Goal: Task Accomplishment & Management: Manage account settings

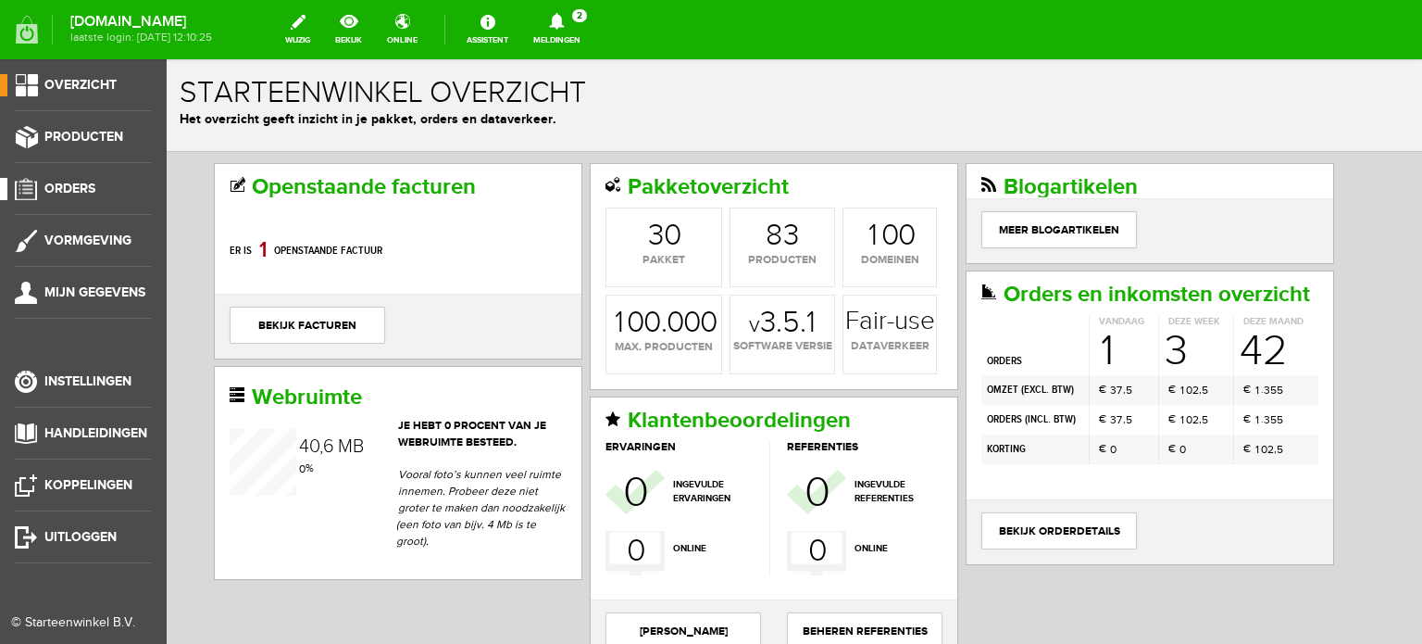
click at [62, 188] on span "Orders" at bounding box center [69, 189] width 51 height 16
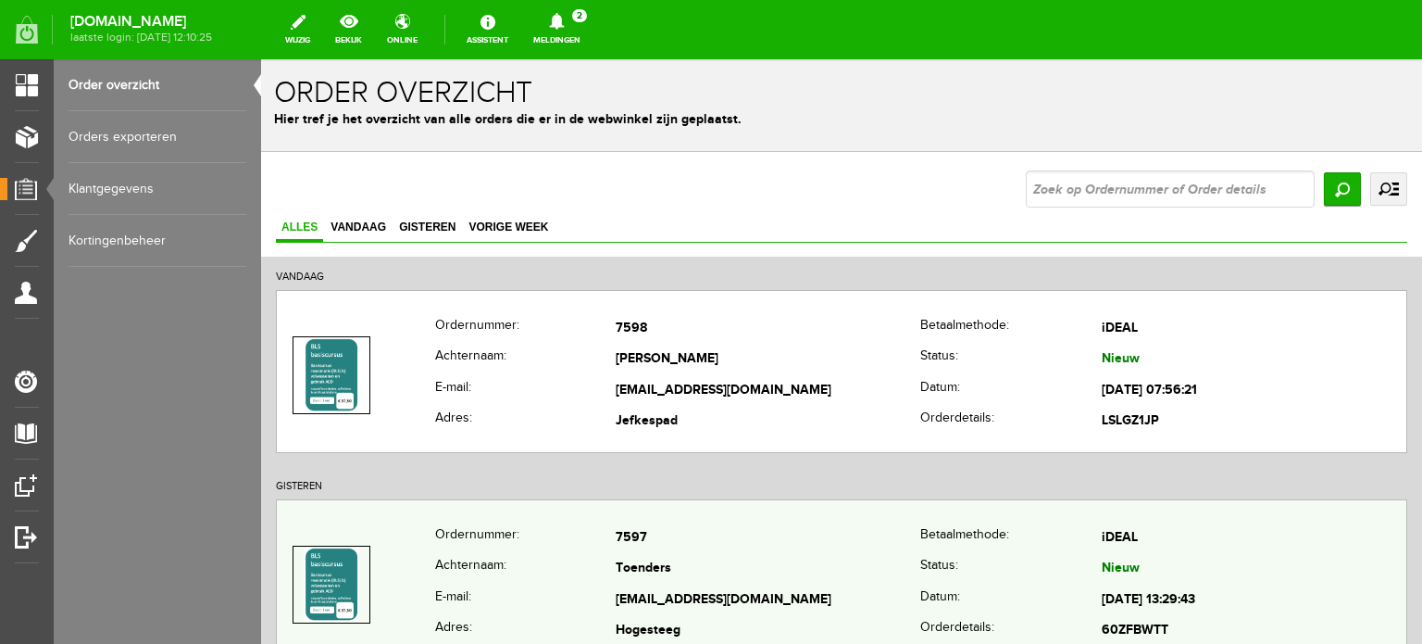
click at [689, 577] on td "Toenders" at bounding box center [768, 569] width 305 height 31
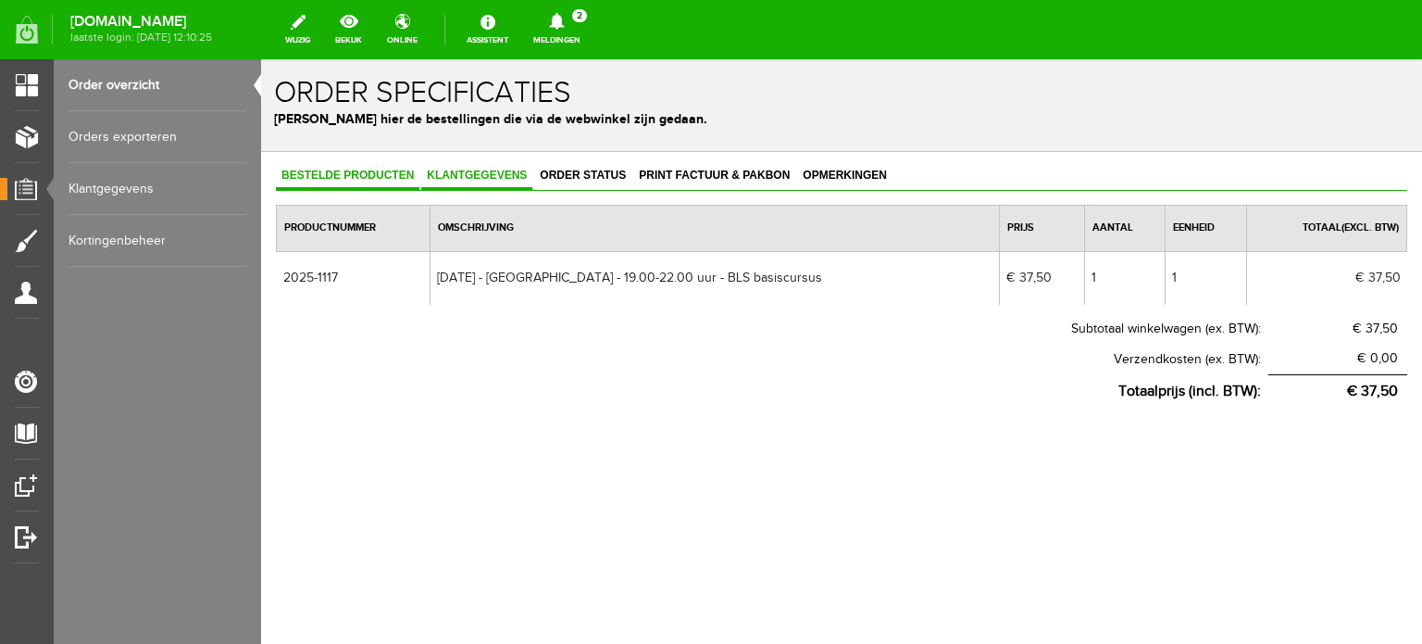
click at [486, 174] on span "Klantgegevens" at bounding box center [476, 175] width 111 height 13
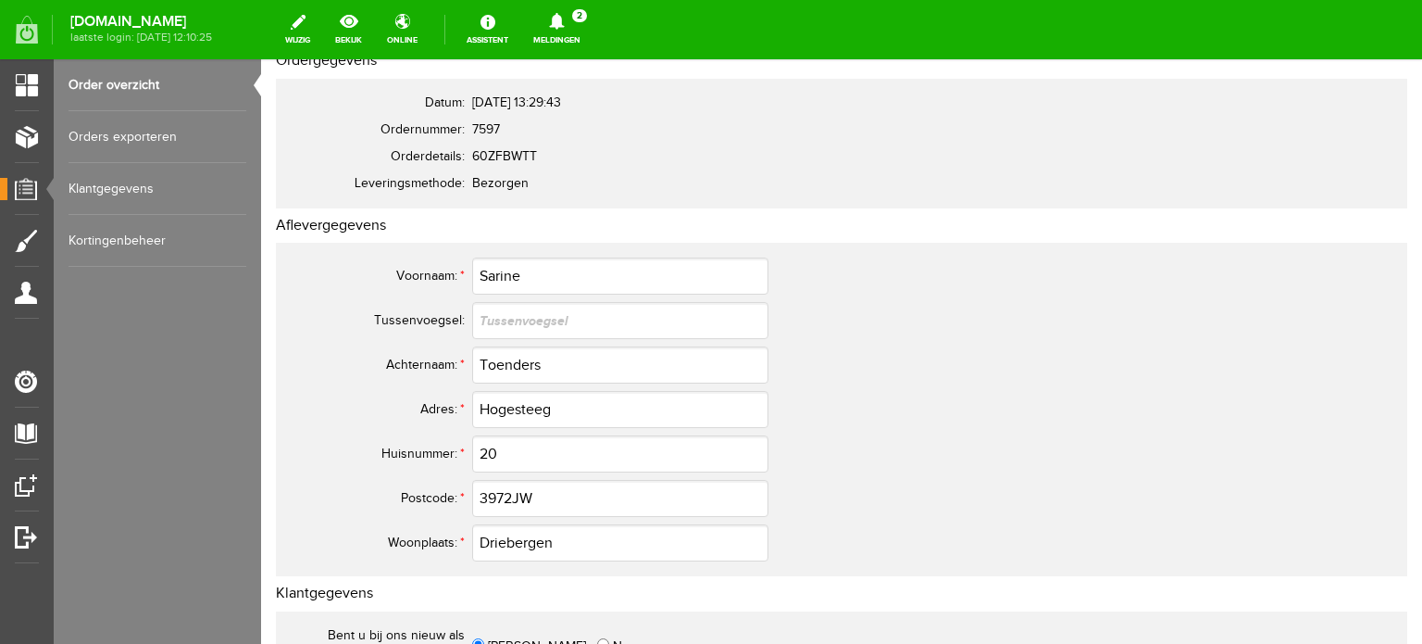
scroll to position [185, 0]
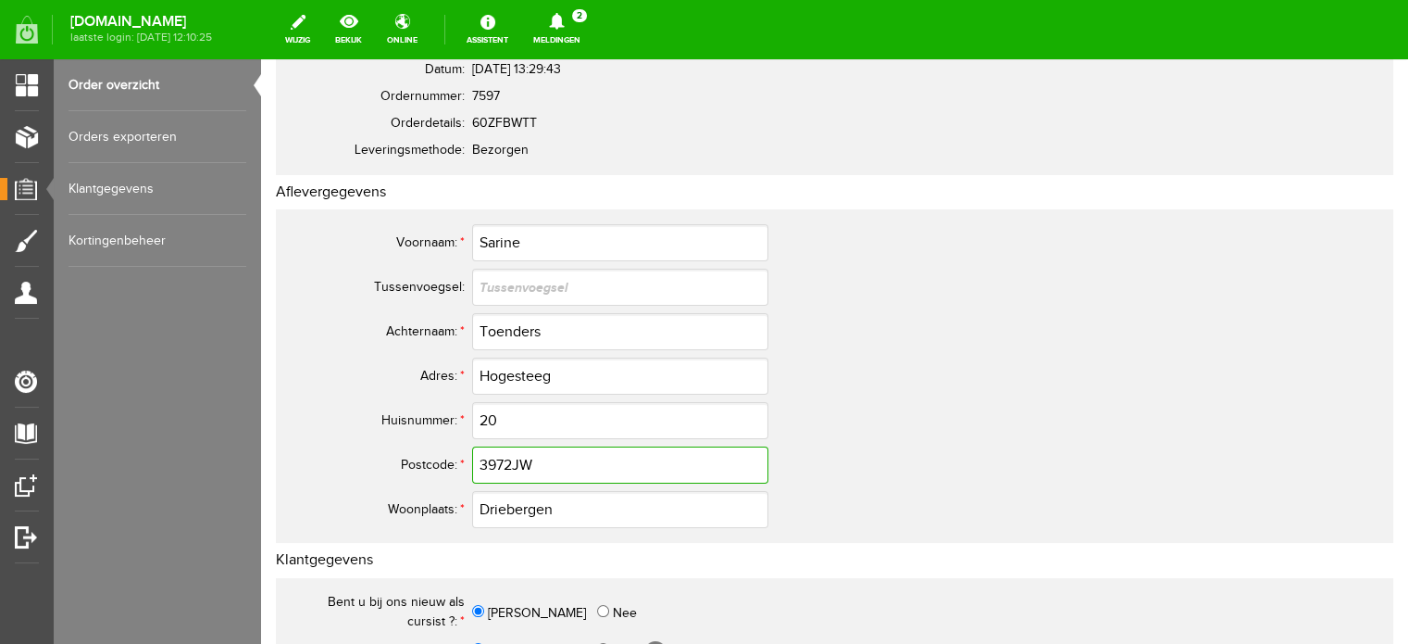
click at [512, 462] on input "3972JW" at bounding box center [620, 464] width 296 height 37
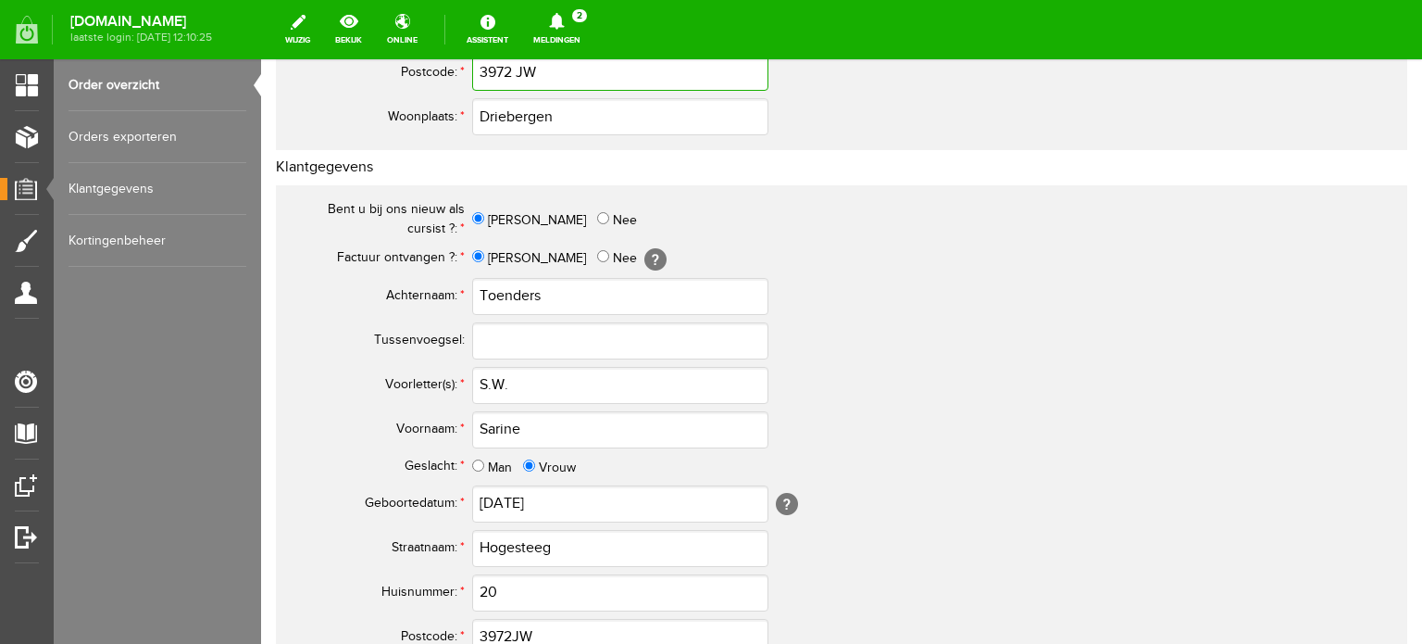
scroll to position [741, 0]
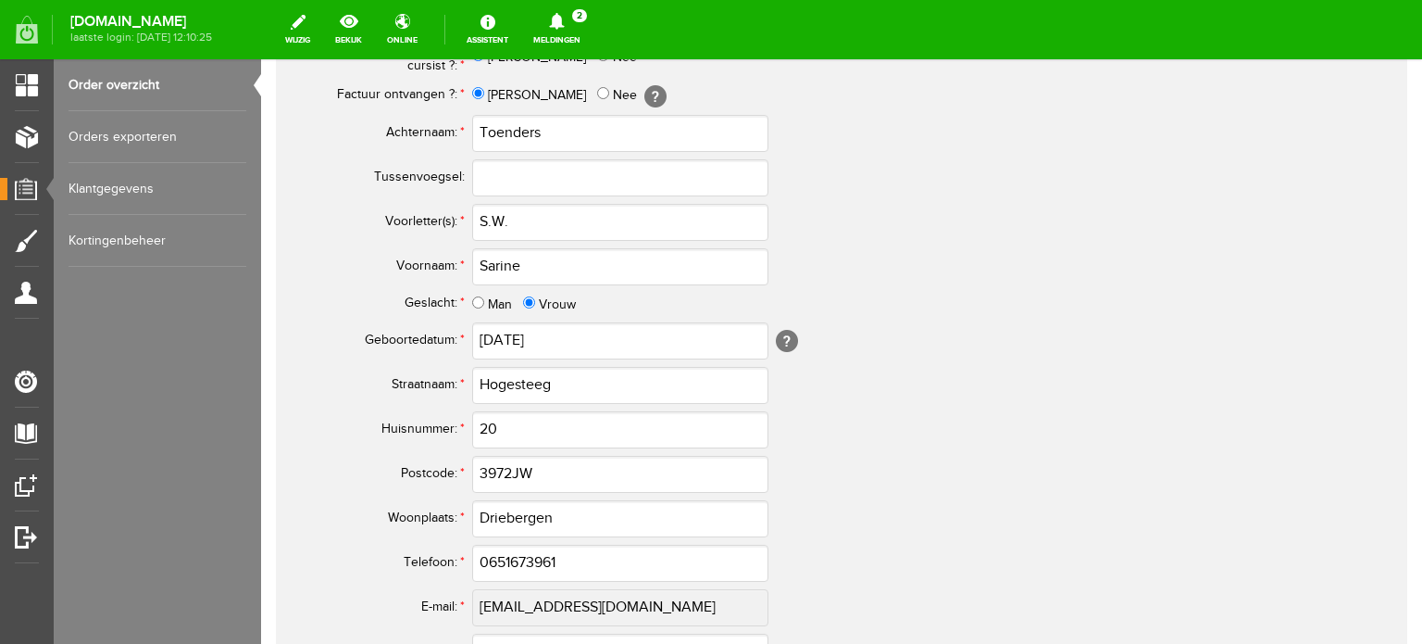
type input "3972 JW"
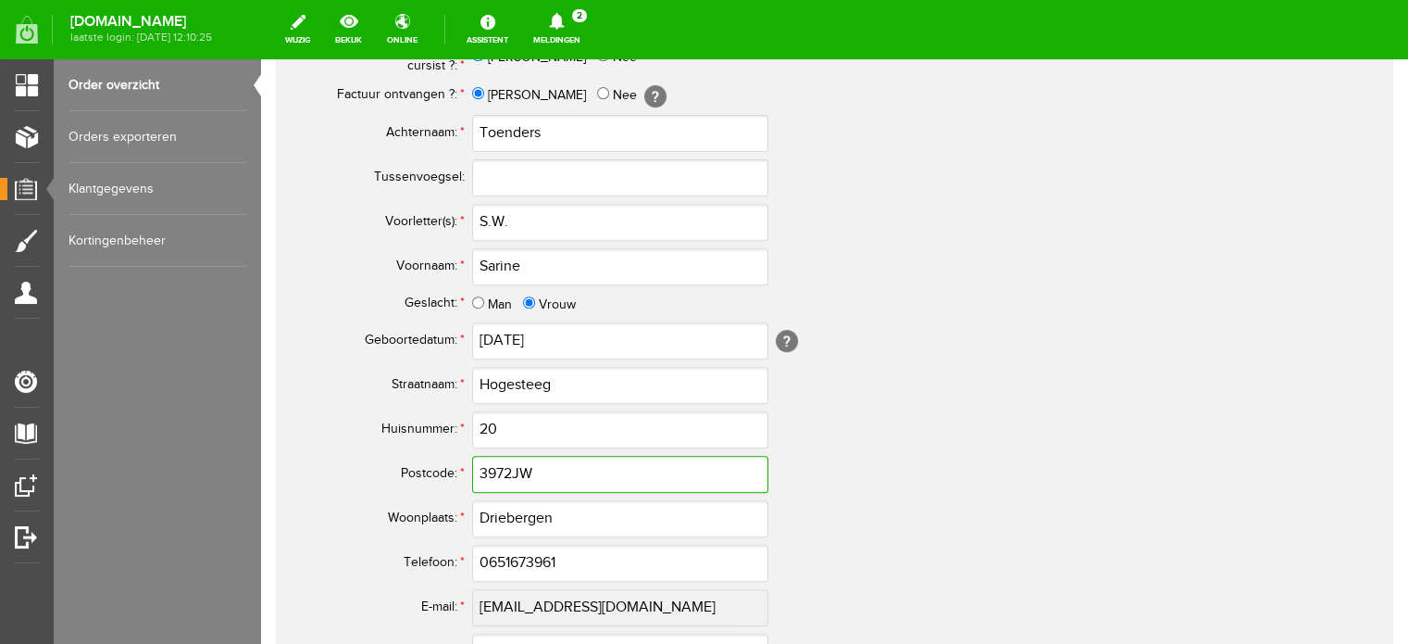
click at [510, 466] on input "3972JW" at bounding box center [620, 474] width 296 height 37
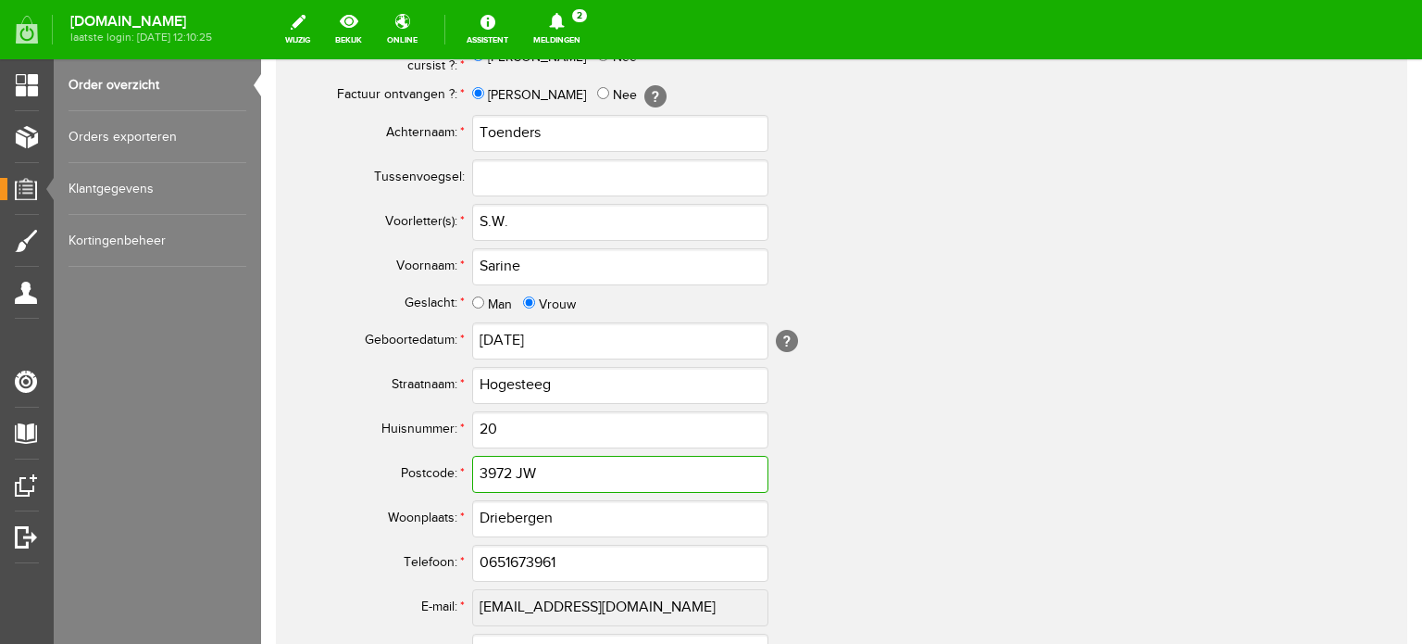
type input "3972 JW"
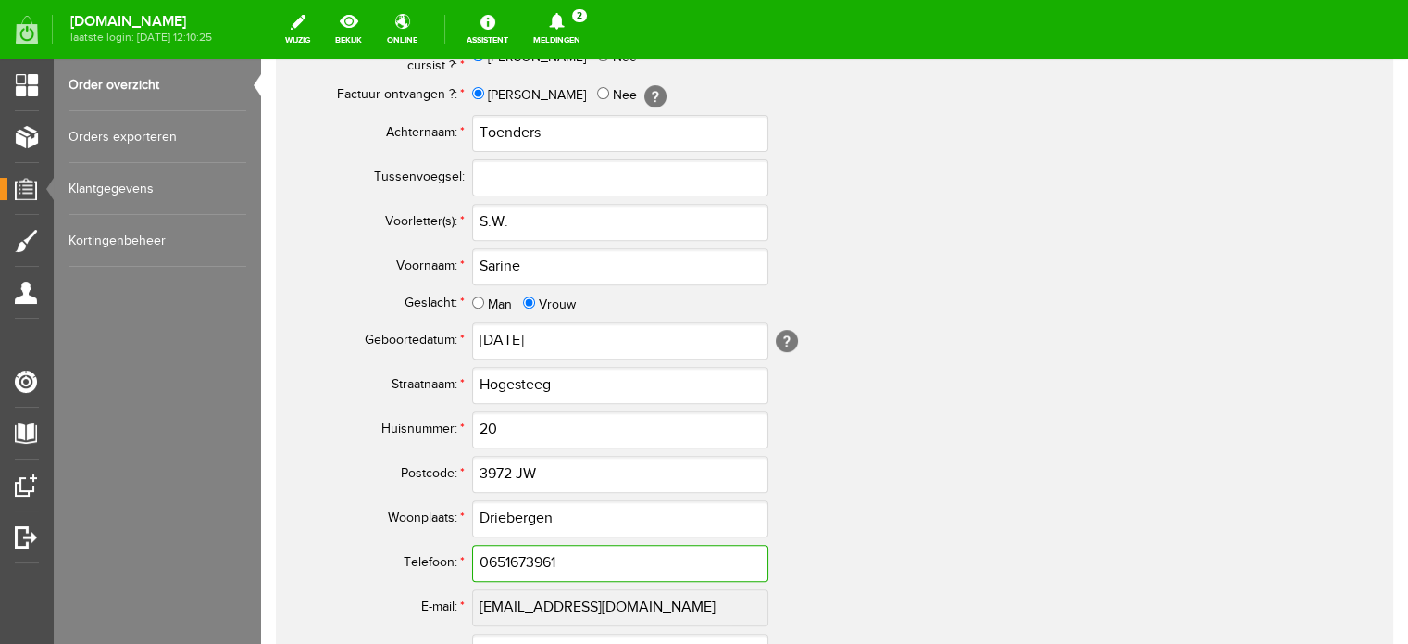
click at [493, 556] on input "0651673961" at bounding box center [620, 562] width 296 height 37
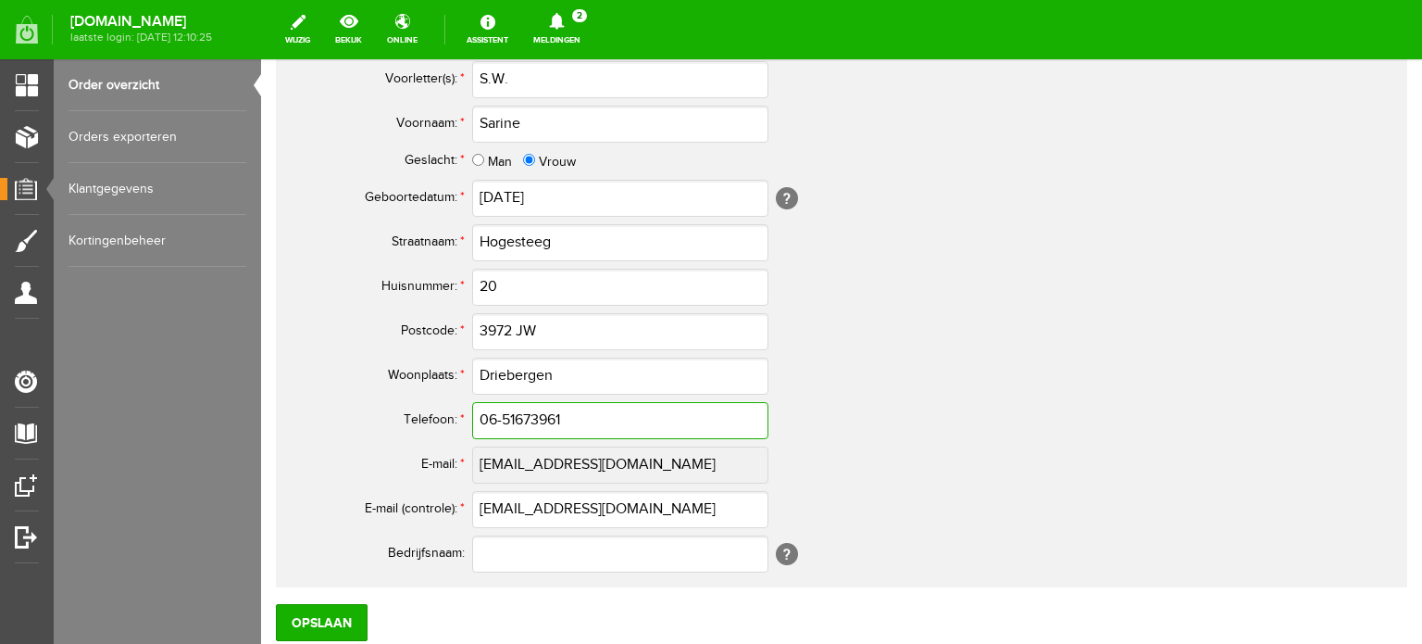
scroll to position [926, 0]
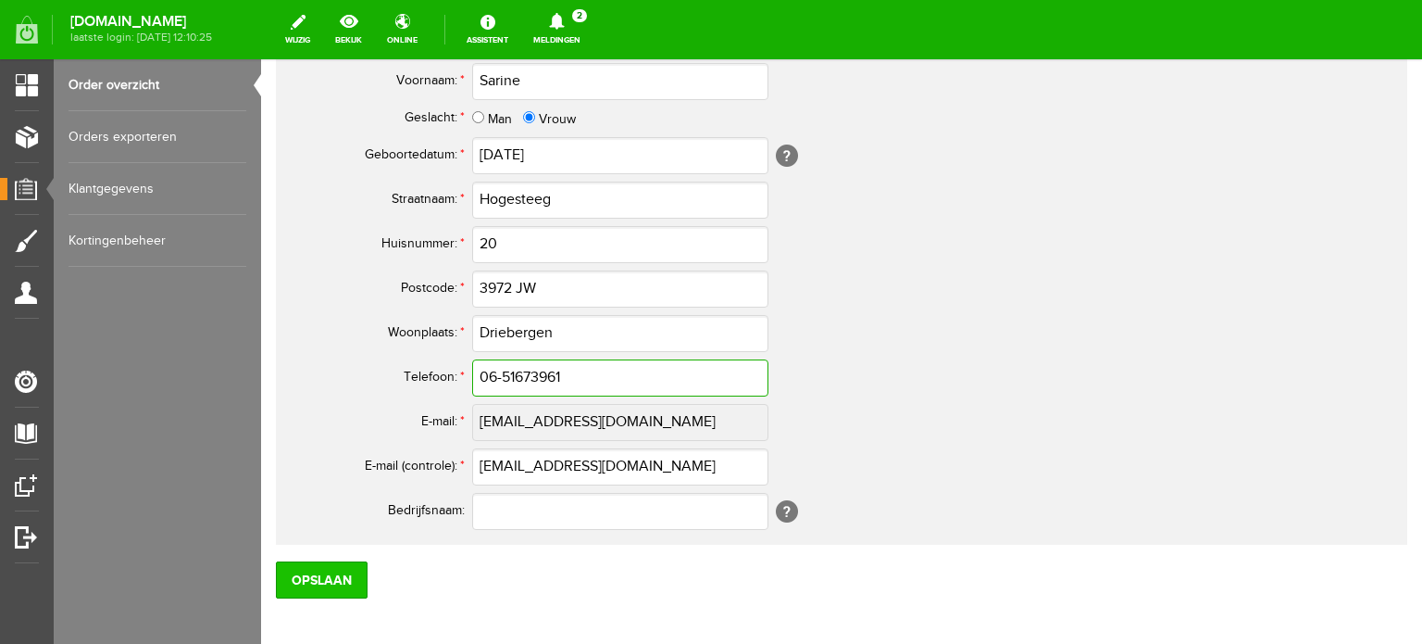
type input "06-51673961"
click at [309, 570] on input "Opslaan" at bounding box center [322, 579] width 92 height 37
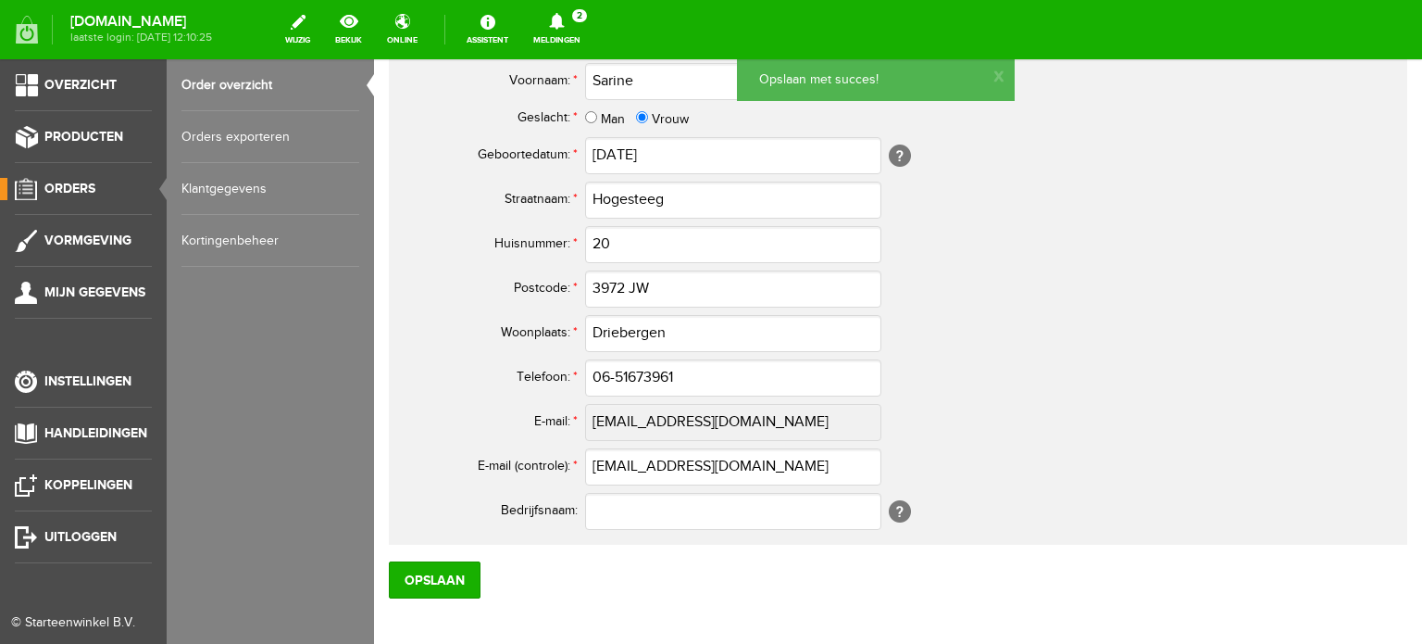
click at [245, 81] on link "Order overzicht" at bounding box center [270, 85] width 178 height 52
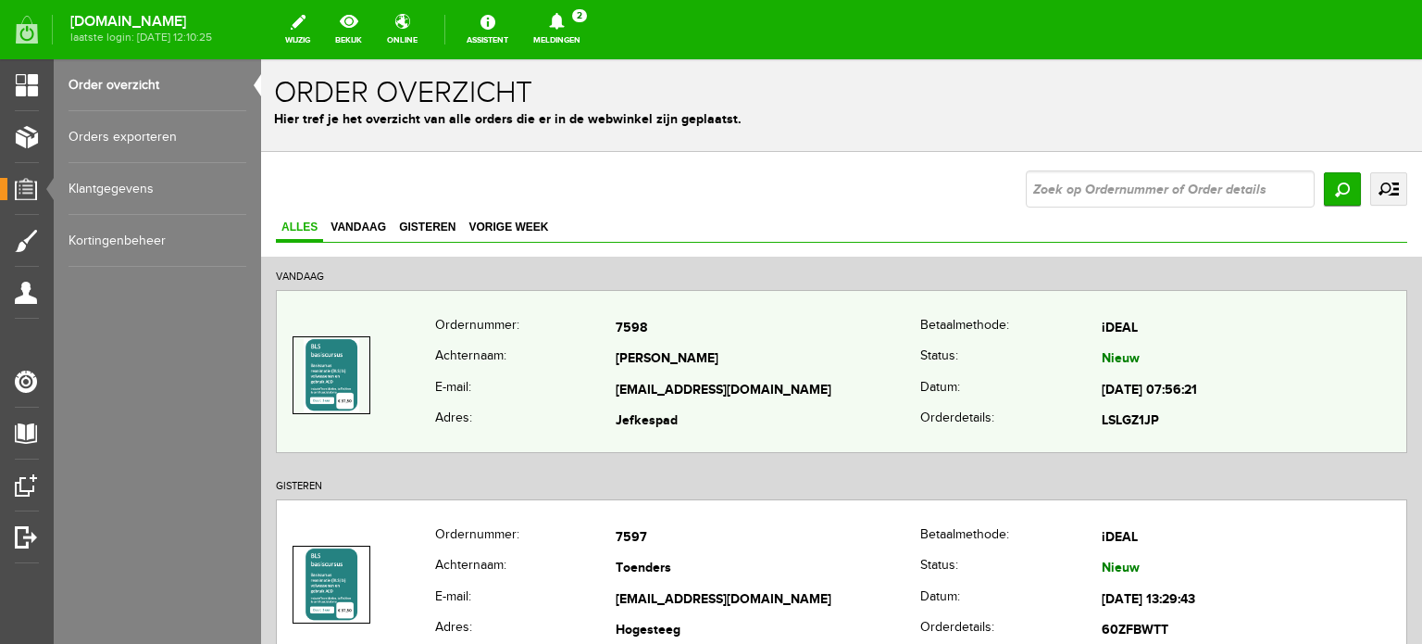
click at [696, 388] on td "[EMAIL_ADDRESS][DOMAIN_NAME]" at bounding box center [768, 390] width 305 height 31
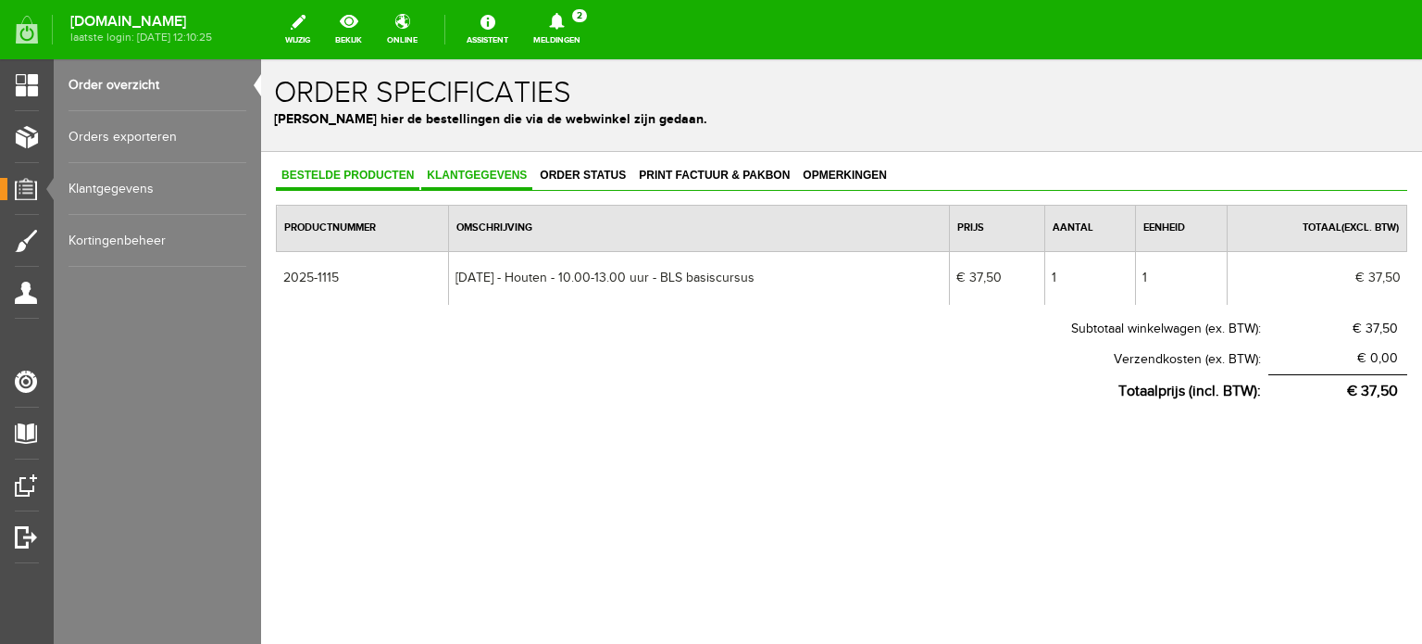
click at [463, 173] on span "Klantgegevens" at bounding box center [476, 175] width 111 height 13
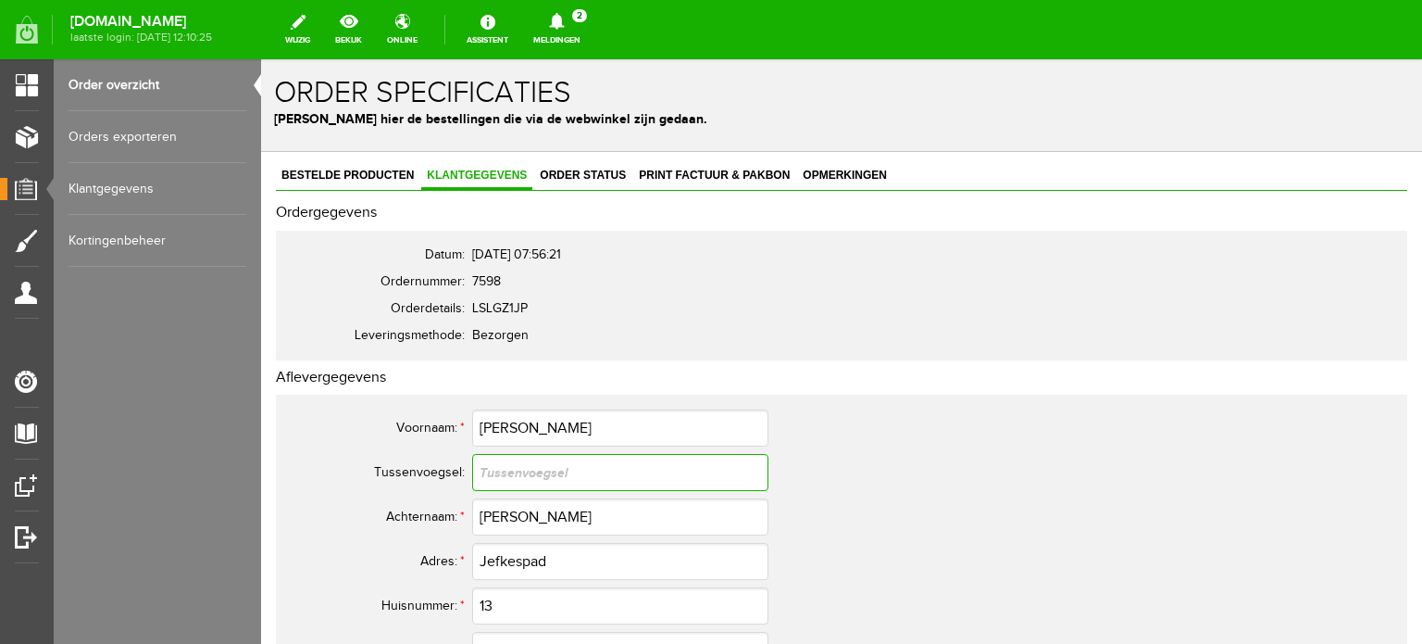
click at [557, 473] on input "text" at bounding box center [620, 472] width 296 height 37
type input "van"
click at [507, 512] on input "[PERSON_NAME]" at bounding box center [620, 516] width 296 height 37
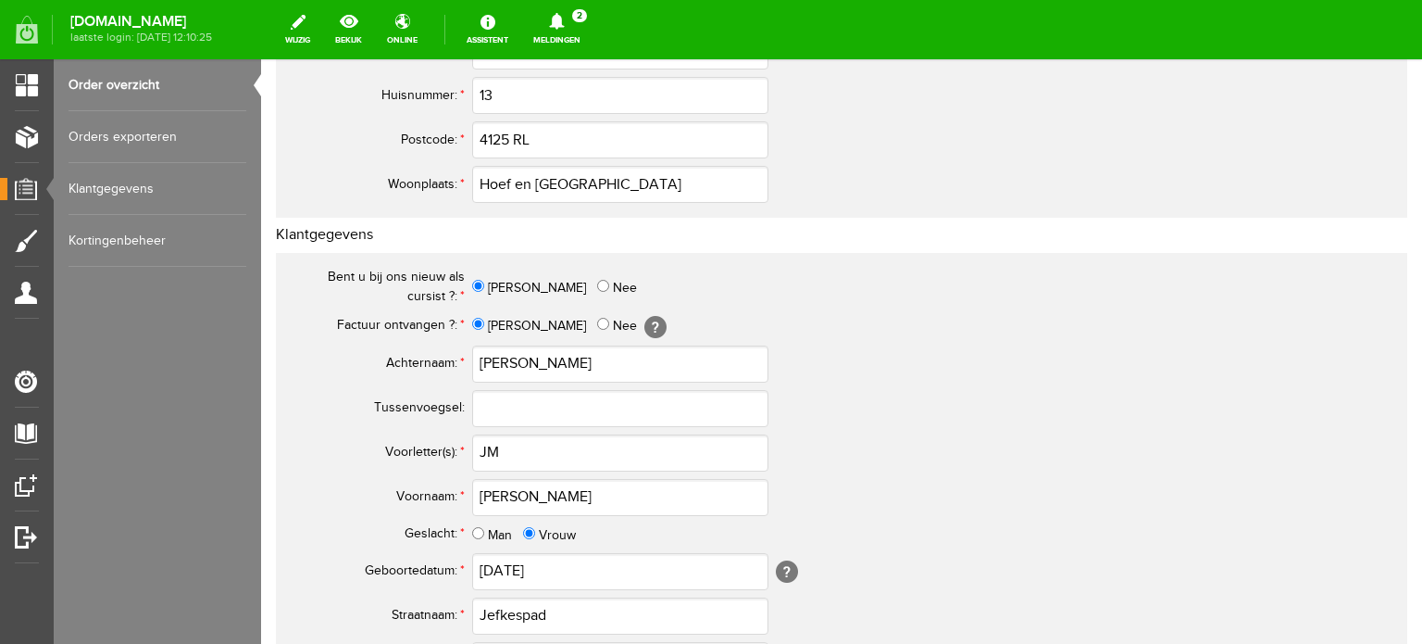
scroll to position [556, 0]
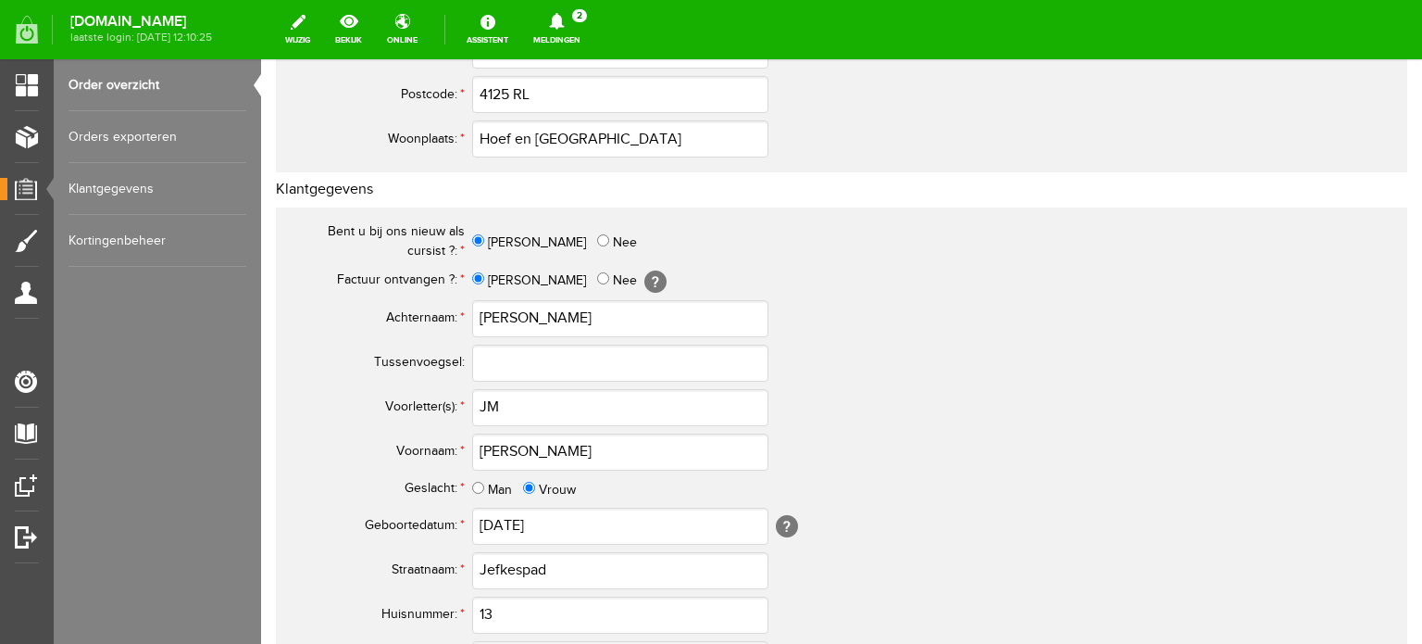
type input "Eijk"
click at [511, 365] on input "text" at bounding box center [620, 362] width 296 height 37
type input "van"
click at [507, 314] on input "[PERSON_NAME]" at bounding box center [620, 318] width 296 height 37
type input "Eijk"
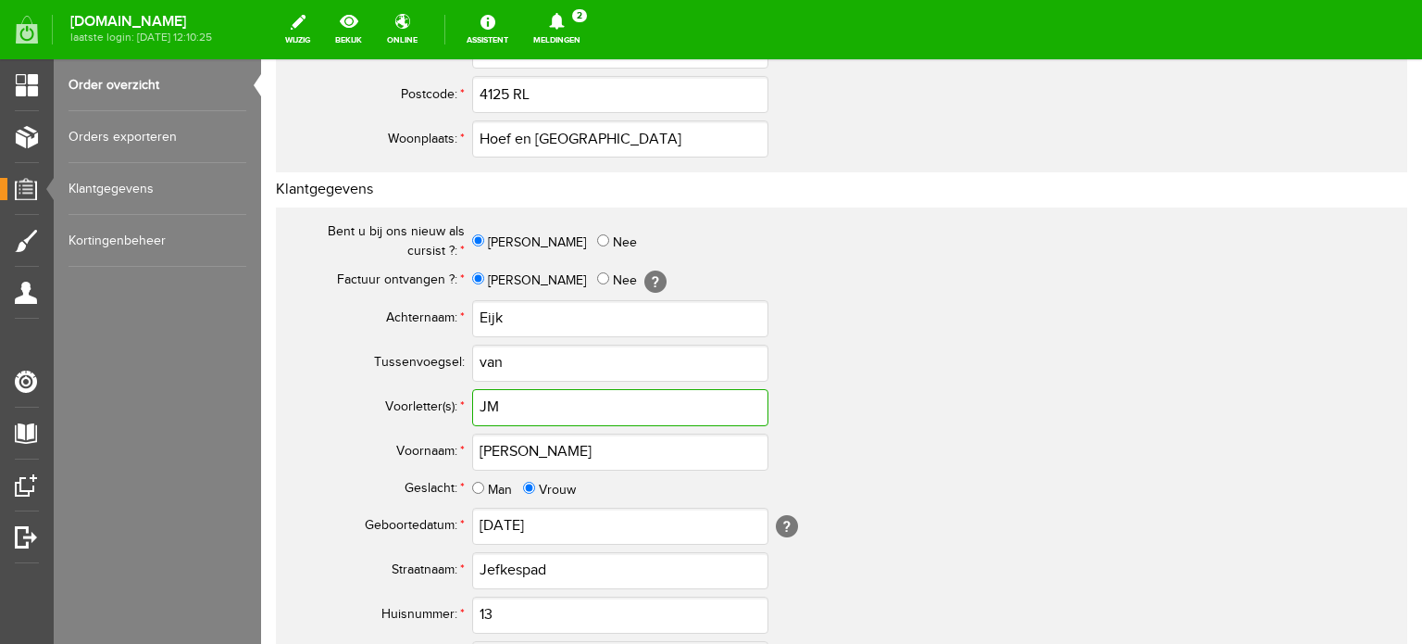
click at [490, 399] on input "JM" at bounding box center [620, 407] width 296 height 37
click at [535, 403] on input "J.M" at bounding box center [620, 407] width 296 height 37
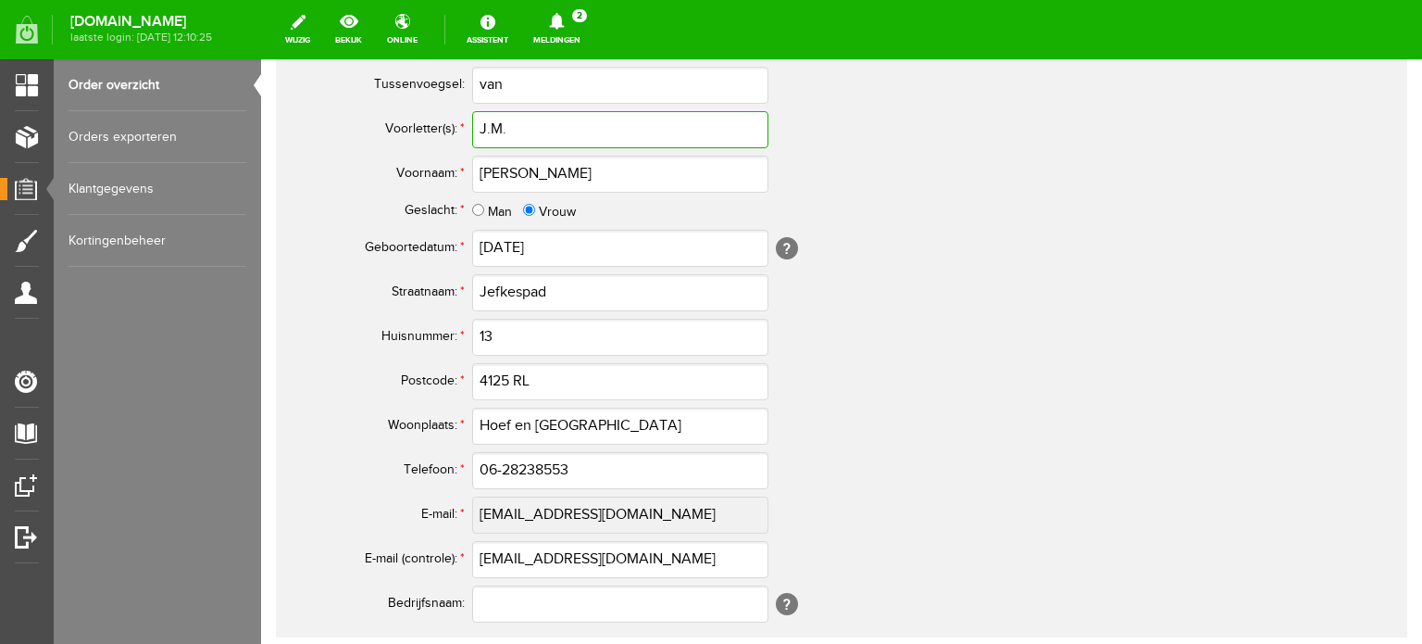
scroll to position [1016, 0]
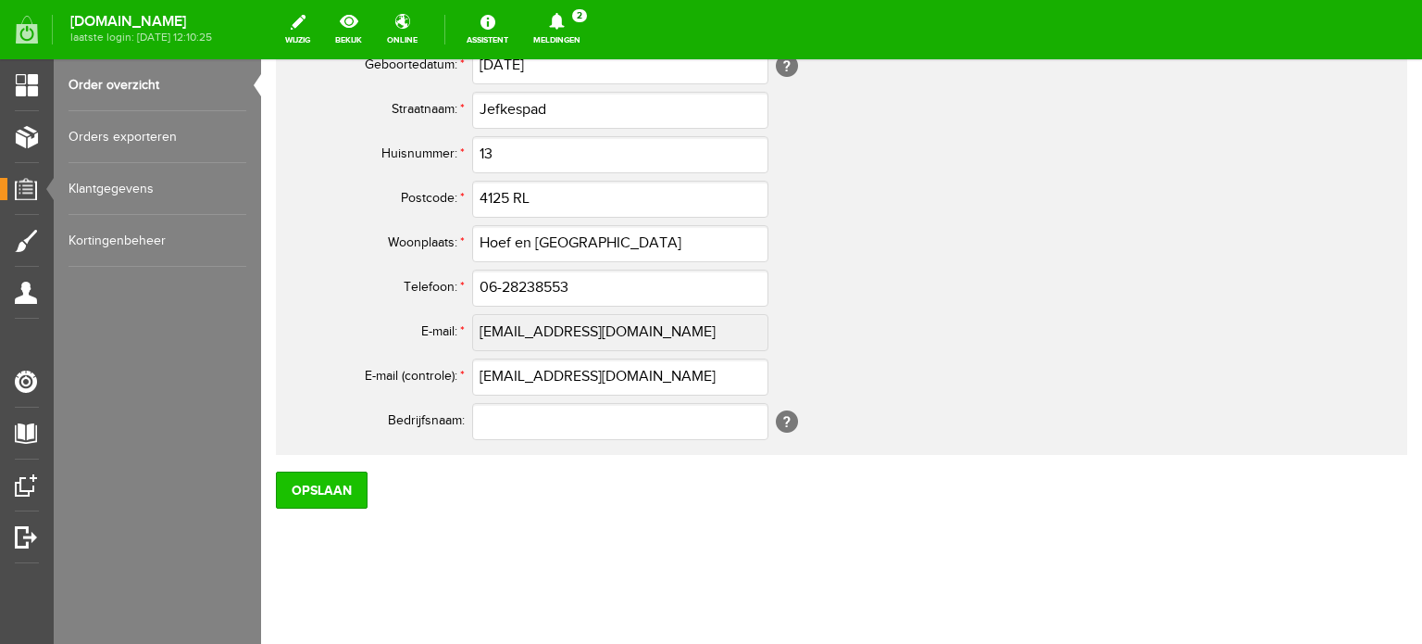
type input "J.M."
click at [333, 488] on input "Opslaan" at bounding box center [322, 489] width 92 height 37
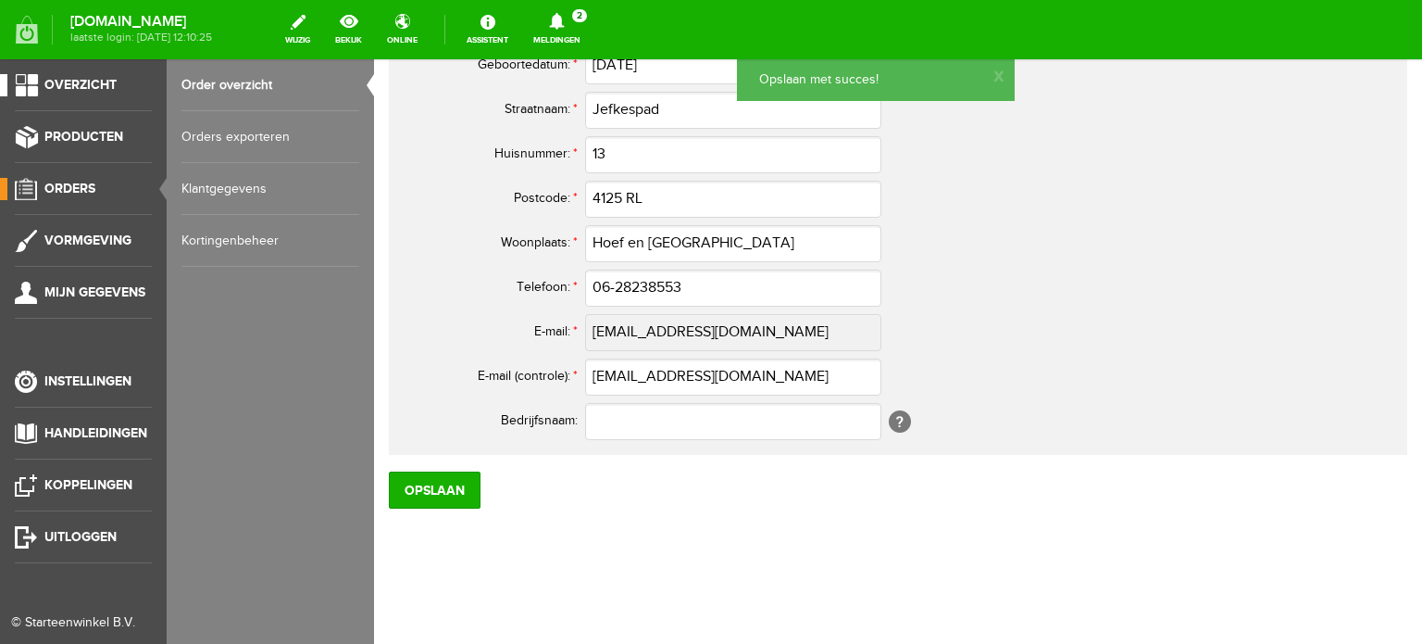
click at [94, 89] on span "Overzicht" at bounding box center [80, 85] width 72 height 16
